Goal: Obtain resource: Download file/media

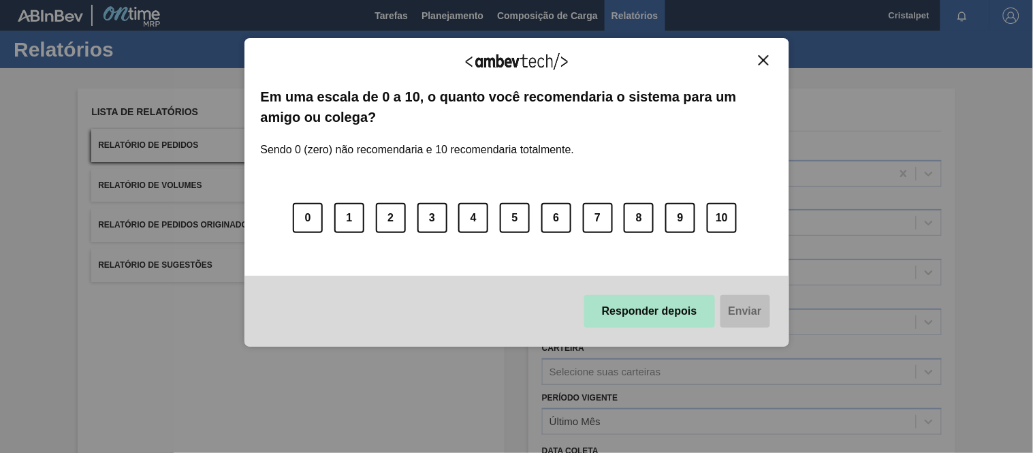
click at [667, 311] on button "Responder depois" at bounding box center [649, 311] width 131 height 33
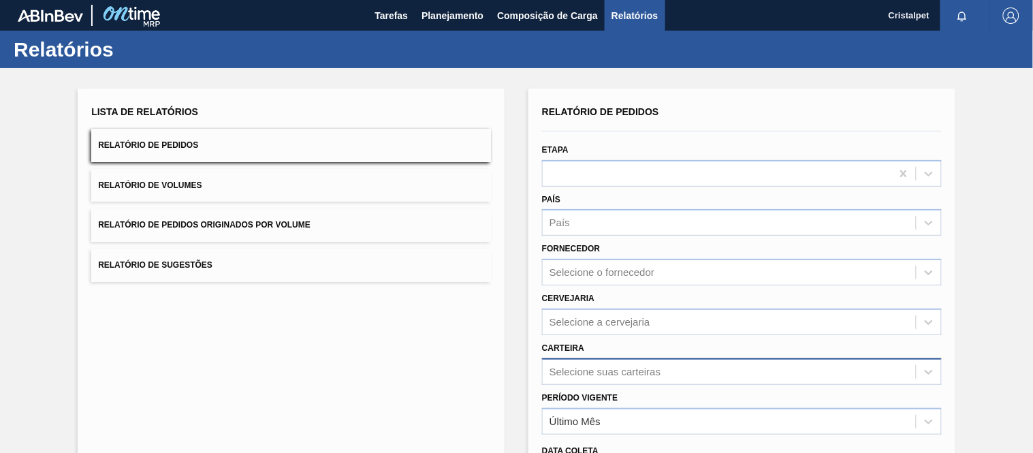
scroll to position [144, 0]
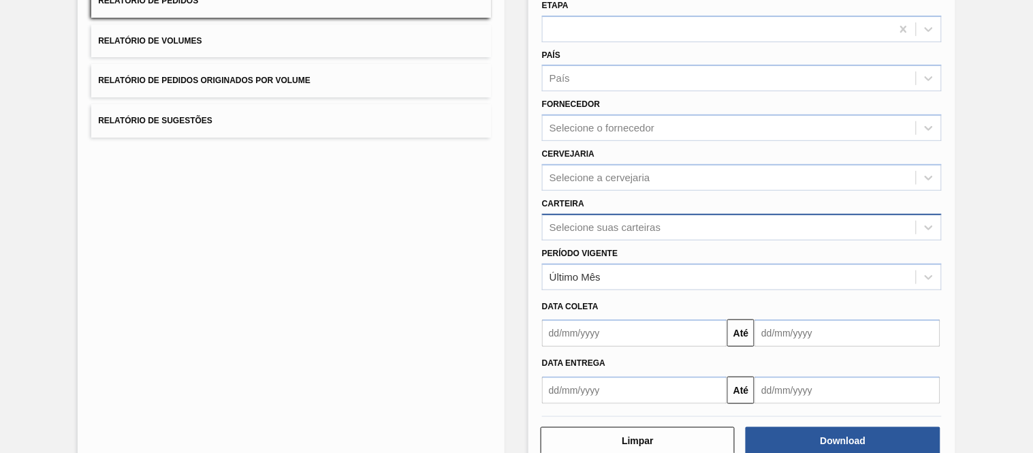
click at [591, 240] on div "Selecione suas carteiras" at bounding box center [742, 227] width 400 height 27
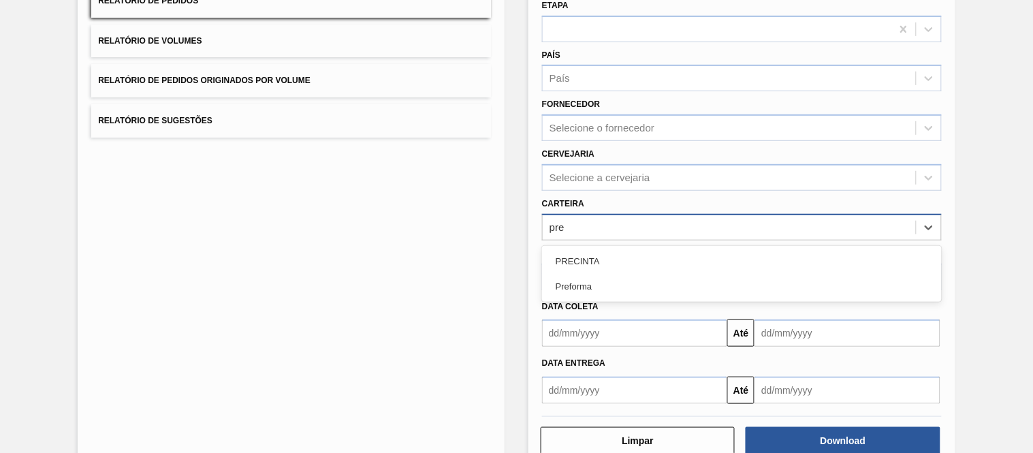
type input "pref"
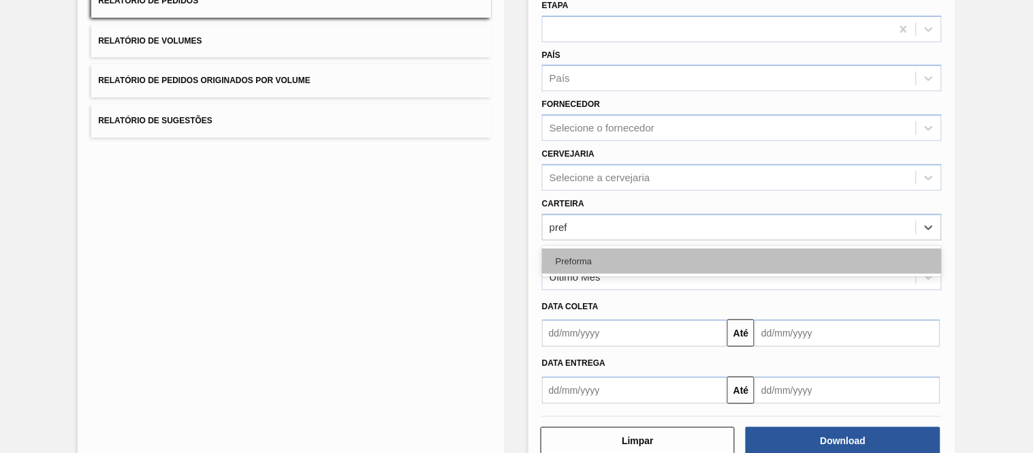
click at [583, 266] on div "Preforma" at bounding box center [742, 261] width 400 height 25
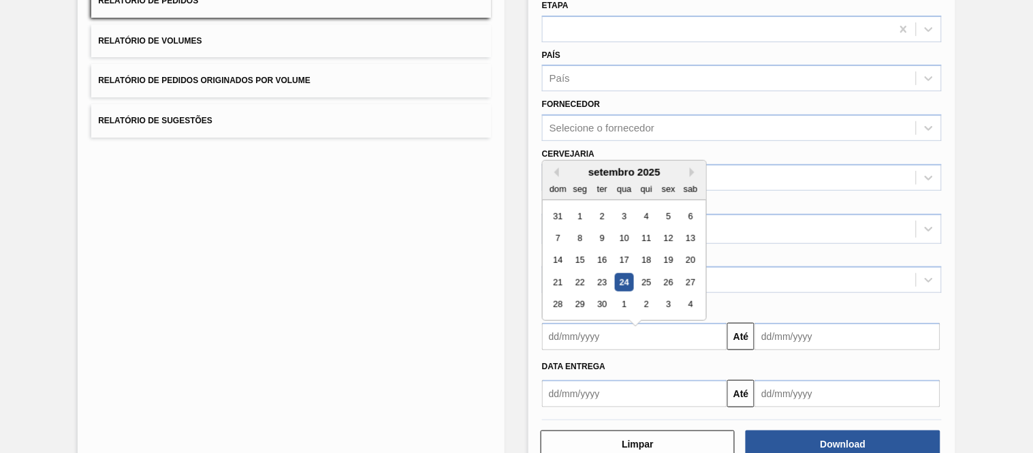
click at [591, 335] on input "text" at bounding box center [634, 336] width 185 height 27
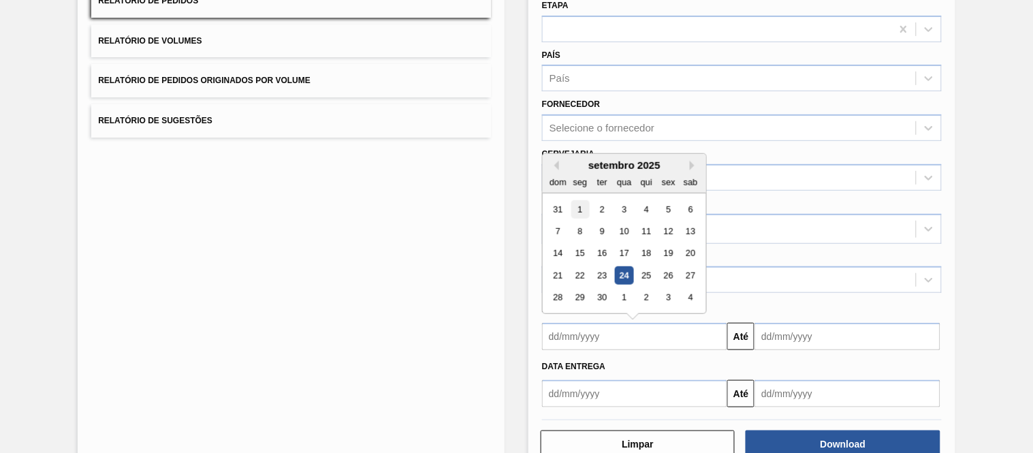
click at [579, 206] on div "1" at bounding box center [580, 209] width 18 height 18
type input "[DATE]"
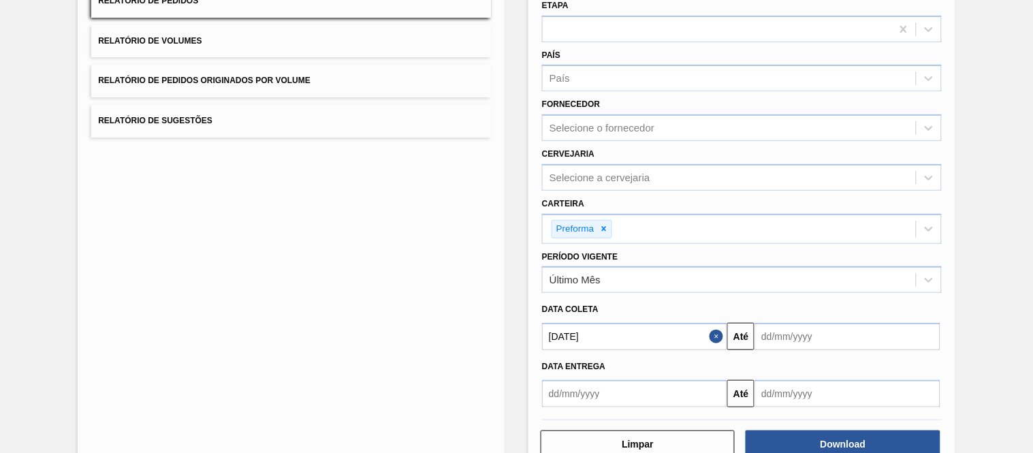
click at [820, 325] on input "text" at bounding box center [846, 336] width 185 height 27
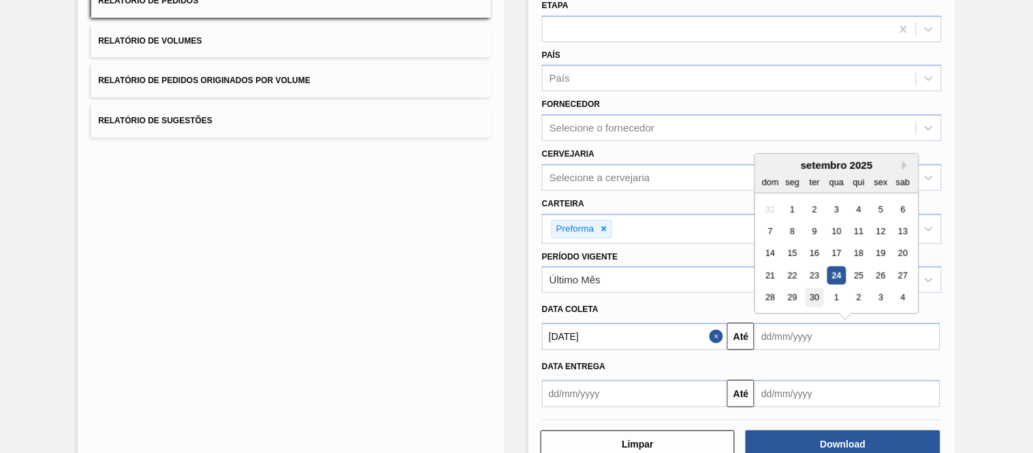
click at [819, 298] on div "30" at bounding box center [814, 298] width 18 height 18
type input "[DATE]"
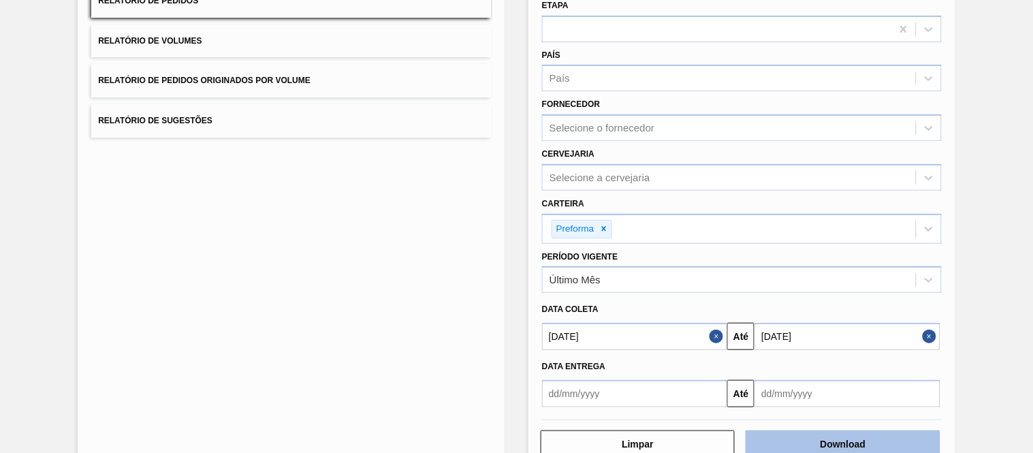
click at [846, 439] on button "Download" at bounding box center [843, 443] width 194 height 27
